Goal: Book appointment/travel/reservation

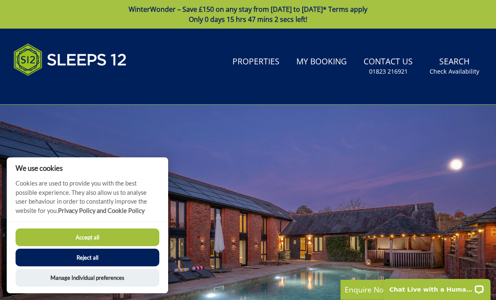
click at [110, 237] on button "Accept all" at bounding box center [88, 237] width 144 height 18
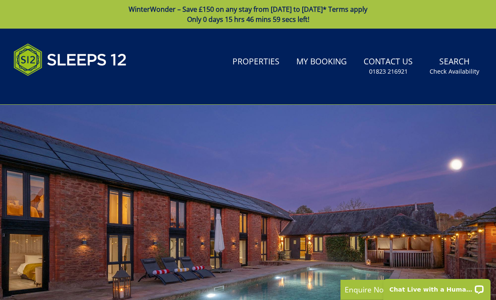
click at [455, 67] on small "Check Availability" at bounding box center [454, 71] width 50 height 8
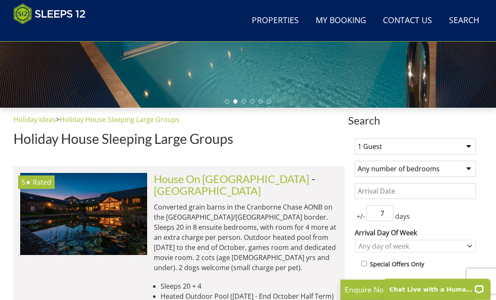
scroll to position [240, 0]
click at [469, 146] on select "1 Guest 2 Guests 3 Guests 4 Guests 5 Guests 6 Guests 7 Guests 8 Guests 9 Guests…" at bounding box center [415, 146] width 121 height 16
select select "10"
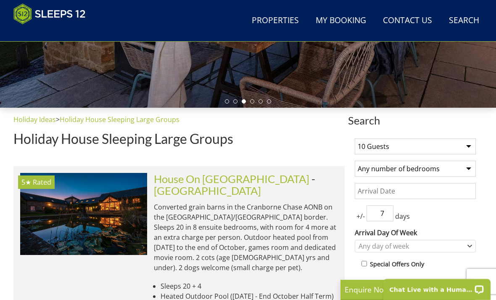
click at [432, 170] on select "Any number of bedrooms 1 Bedroom 2 Bedrooms 3 Bedrooms 4 Bedrooms 5 Bedrooms 6 …" at bounding box center [415, 168] width 121 height 16
select select "5"
click at [392, 188] on input "Date" at bounding box center [415, 191] width 121 height 16
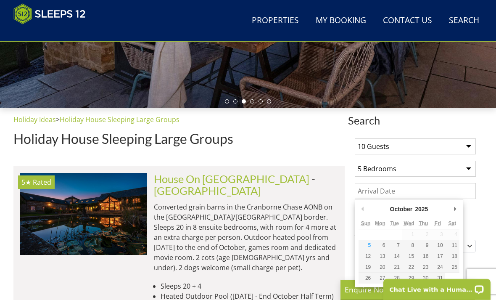
scroll to position [240, 0]
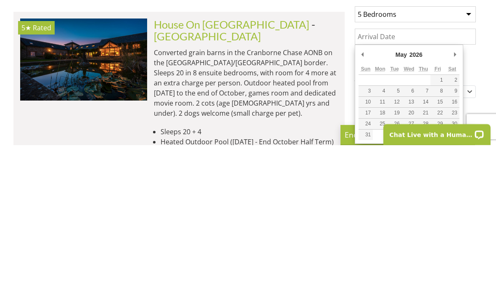
type input "[DATE]"
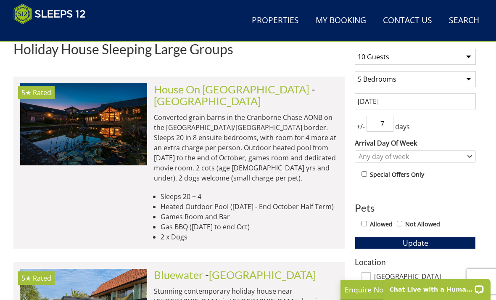
scroll to position [329, 0]
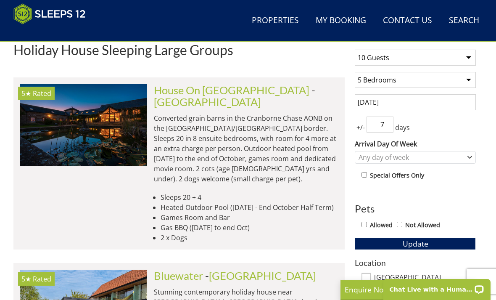
click at [389, 122] on input "7" at bounding box center [379, 124] width 27 height 16
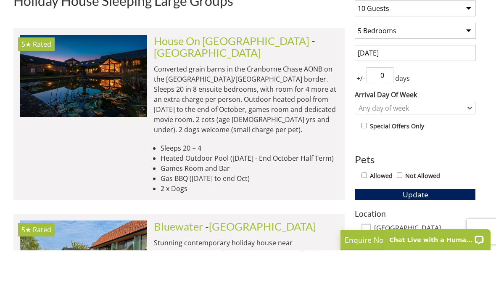
scroll to position [379, 0]
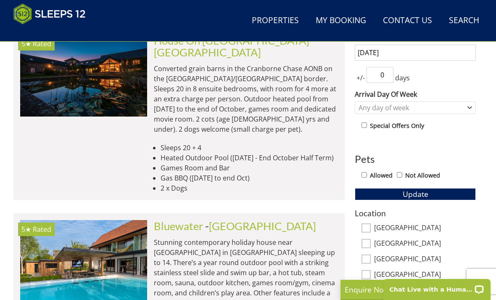
type input "0"
click at [362, 176] on input "Allowed" at bounding box center [363, 174] width 5 height 5
checkbox input "true"
click at [435, 195] on button "Update" at bounding box center [415, 194] width 121 height 12
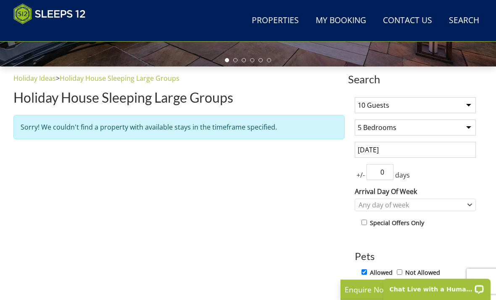
scroll to position [281, 0]
click at [403, 148] on input "[DATE]" at bounding box center [415, 150] width 121 height 16
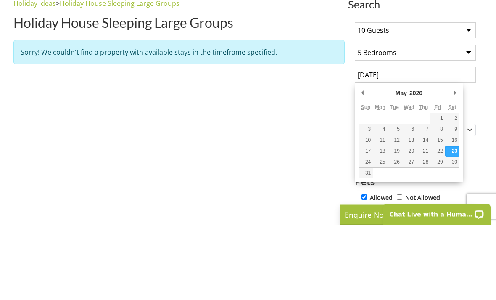
scroll to position [356, 0]
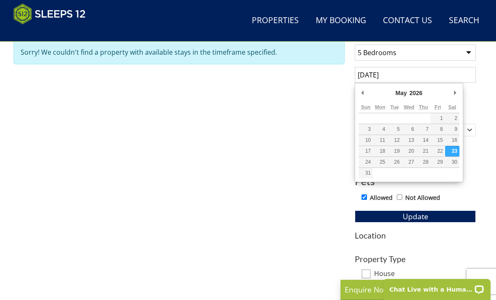
click at [272, 141] on div "Properties Holiday Ideas > Holiday House Sleeping Large Groups Holiday House Sl…" at bounding box center [178, 188] width 331 height 381
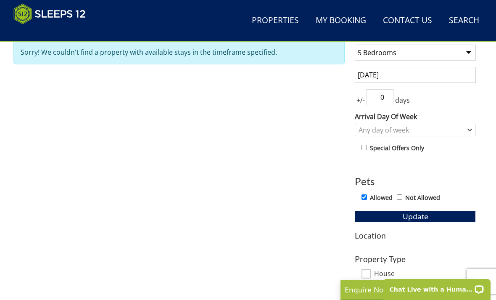
click at [387, 99] on input "0" at bounding box center [379, 97] width 27 height 16
type input "1"
click at [431, 215] on button "Update" at bounding box center [415, 216] width 121 height 12
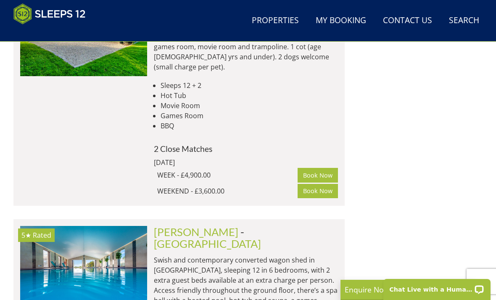
scroll to position [1392, 0]
